Goal: Information Seeking & Learning: Learn about a topic

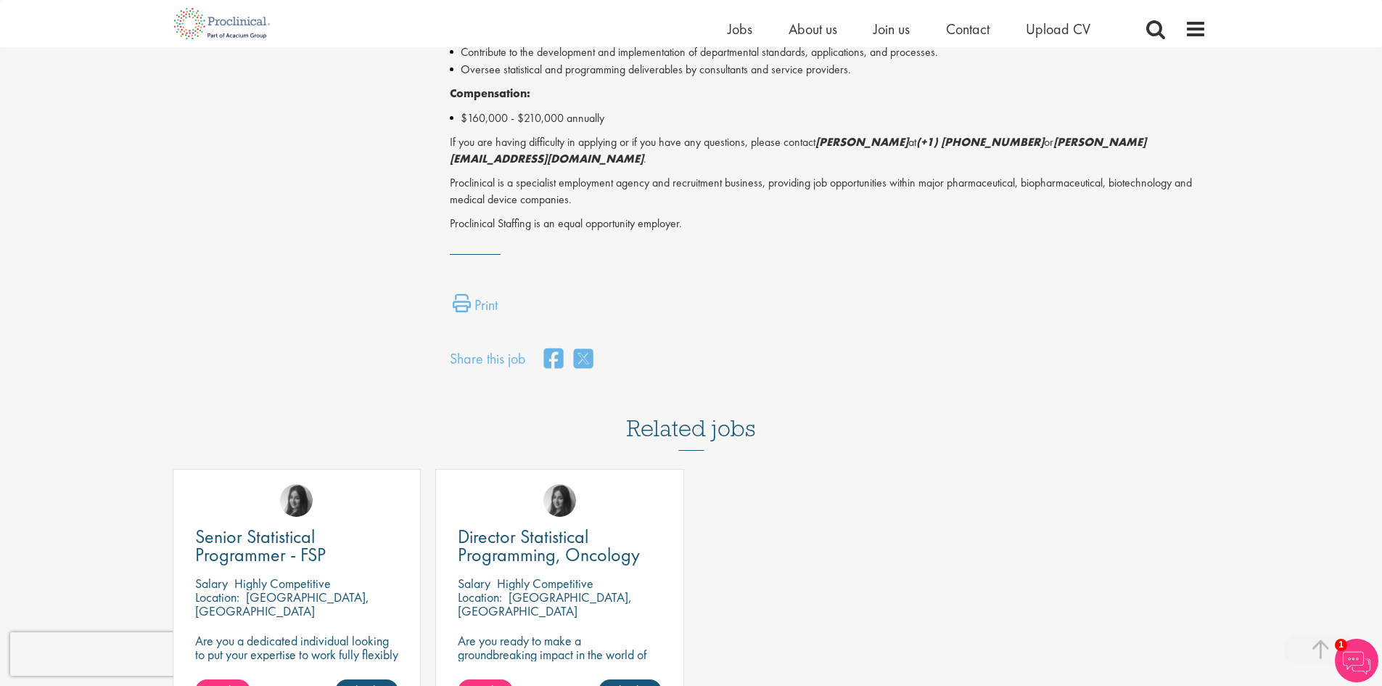
scroll to position [943, 0]
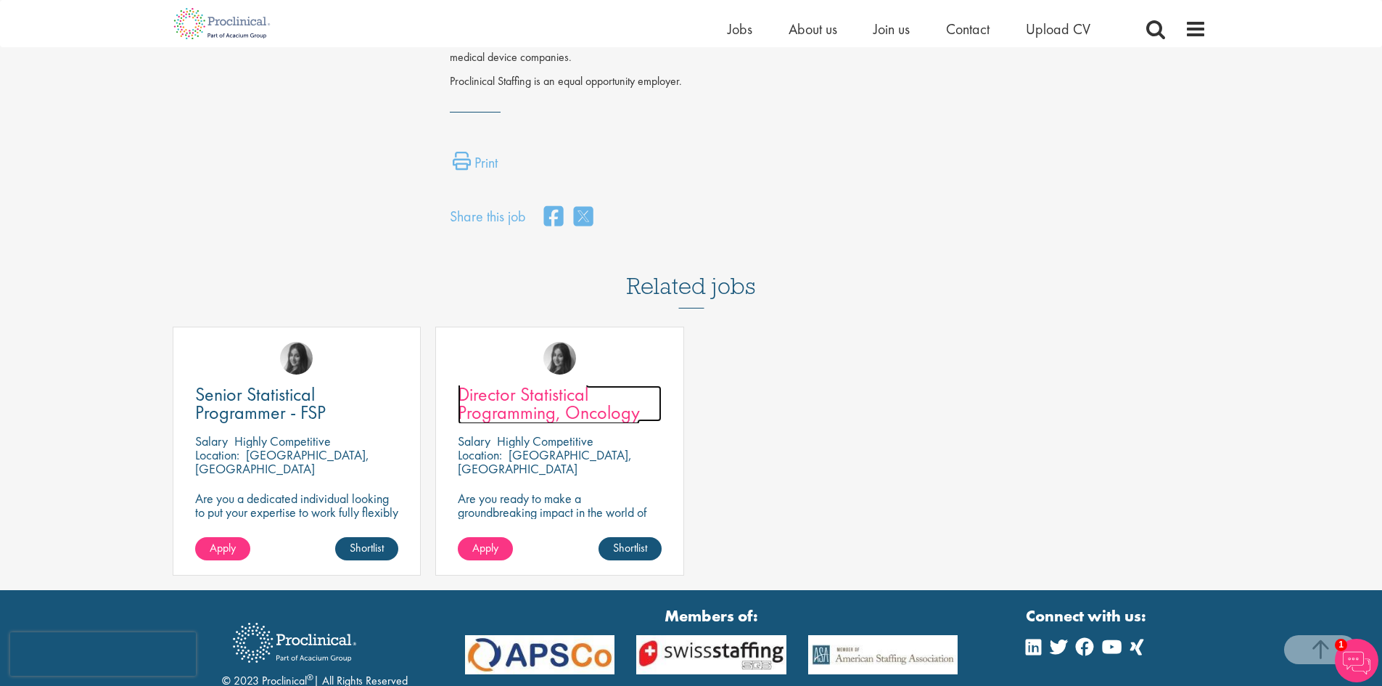
click at [512, 382] on span "Director Statistical Programming, Oncology" at bounding box center [549, 403] width 182 height 43
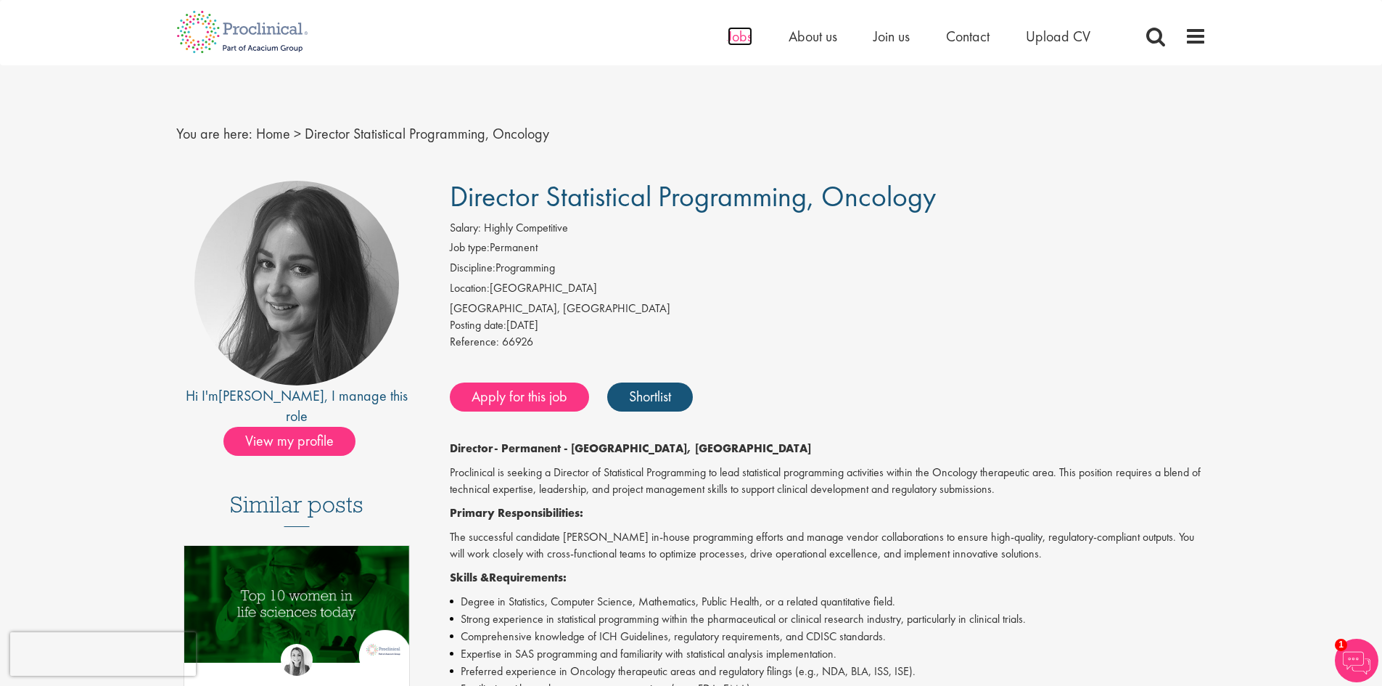
click at [731, 28] on span "Jobs" at bounding box center [740, 36] width 25 height 19
click at [731, 30] on span "Jobs" at bounding box center [740, 36] width 25 height 19
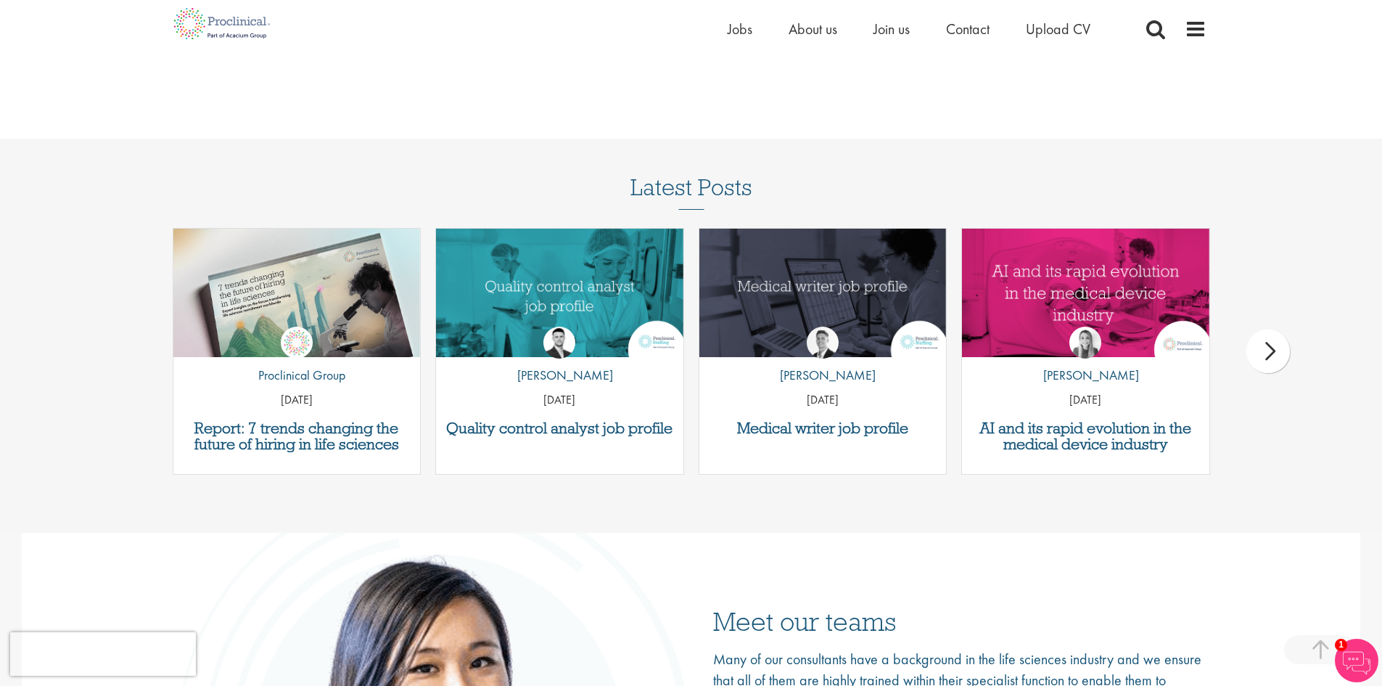
scroll to position [1959, 0]
